Goal: Navigation & Orientation: Find specific page/section

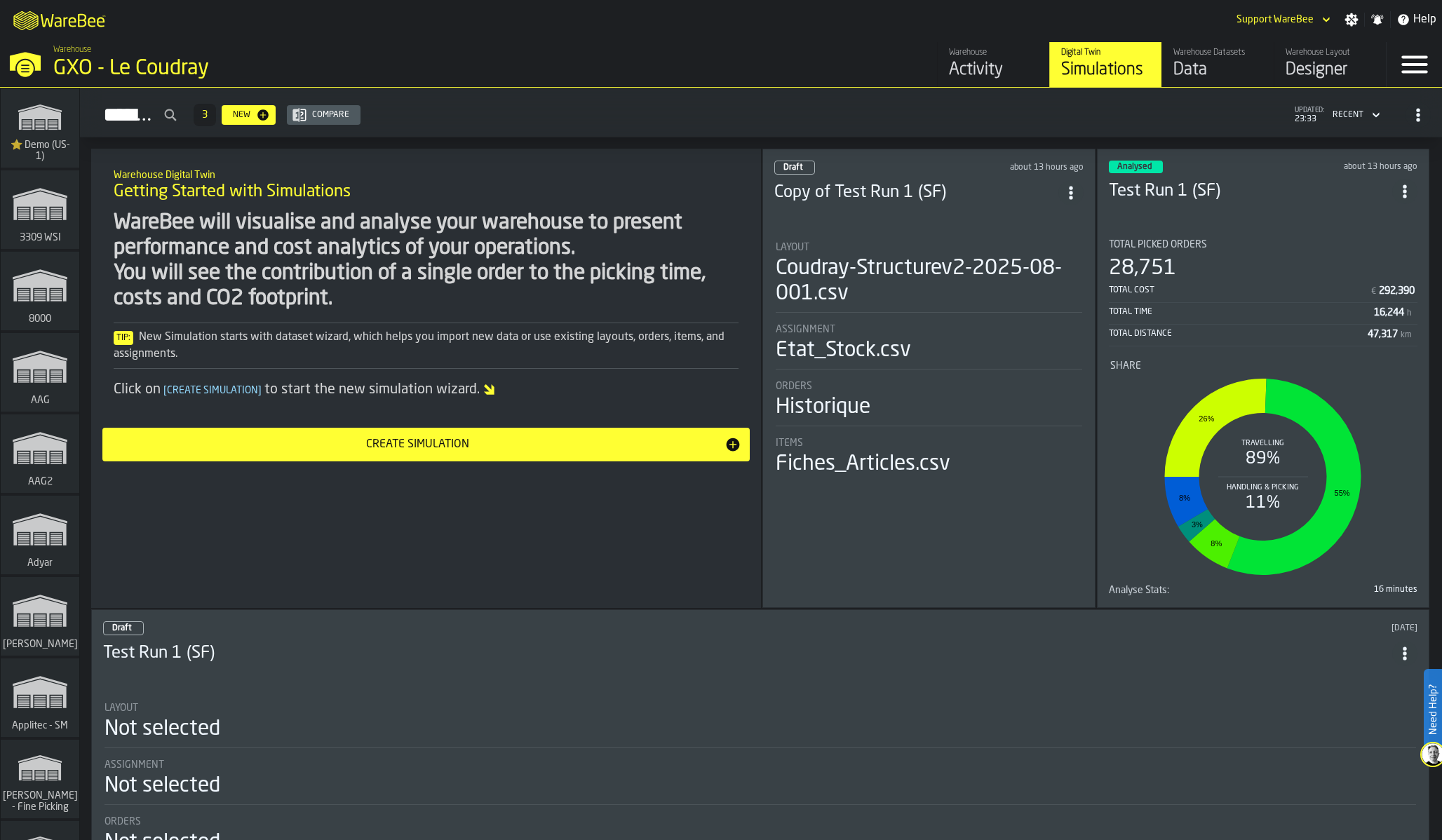
click at [498, 280] on div "WareBee will visualise and analyse your warehouse to present performance and co…" at bounding box center [426, 261] width 625 height 101
click at [217, 307] on div "WareBee will visualise and analyse your warehouse to present performance and co…" at bounding box center [426, 261] width 625 height 101
click at [252, 302] on div "WareBee will visualise and analyse your warehouse to present performance and co…" at bounding box center [426, 261] width 625 height 101
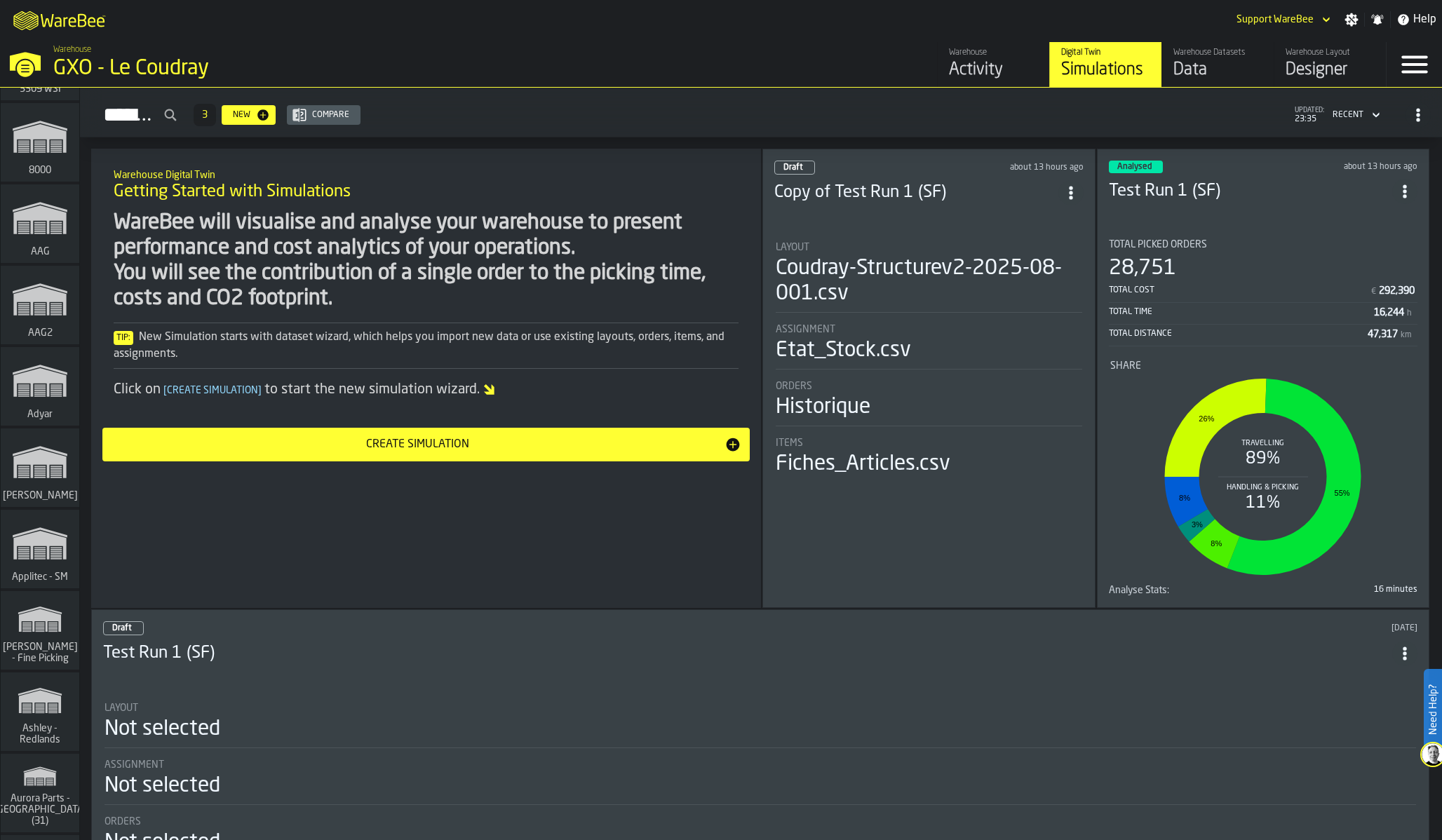
scroll to position [155, 0]
